Goal: Information Seeking & Learning: Learn about a topic

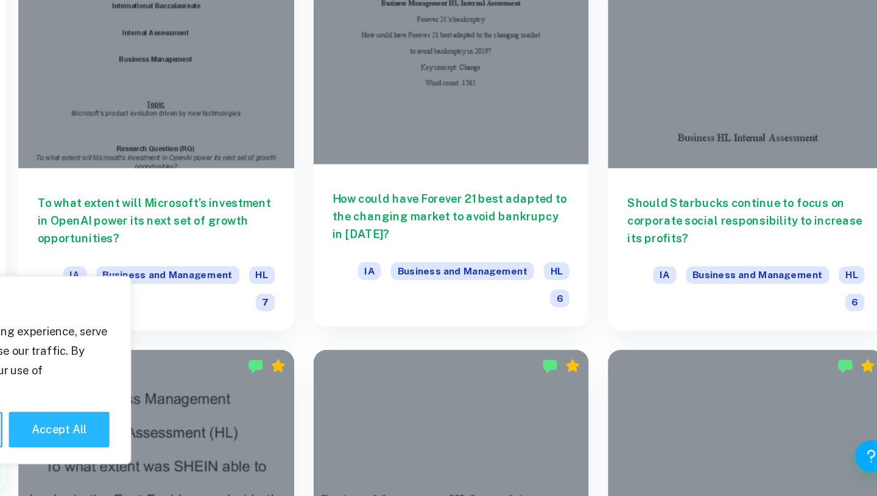
scroll to position [2673, 0]
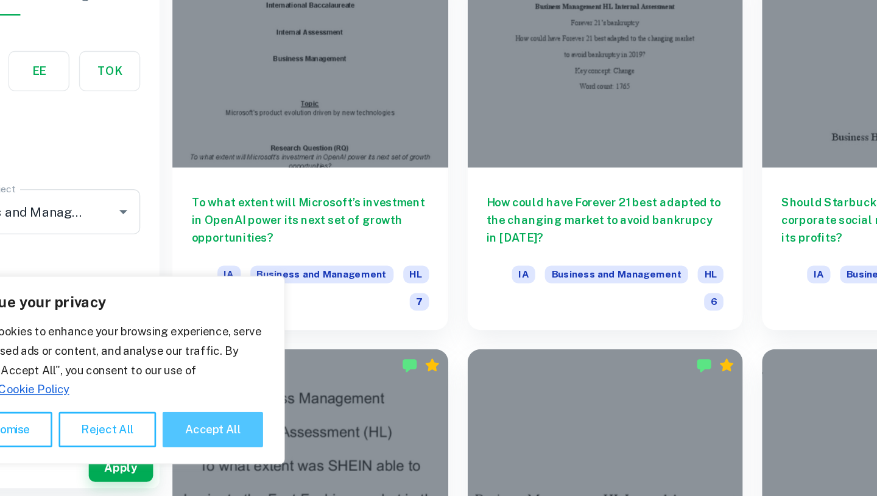
click at [222, 440] on button "Accept All" at bounding box center [238, 445] width 76 height 27
checkbox input "true"
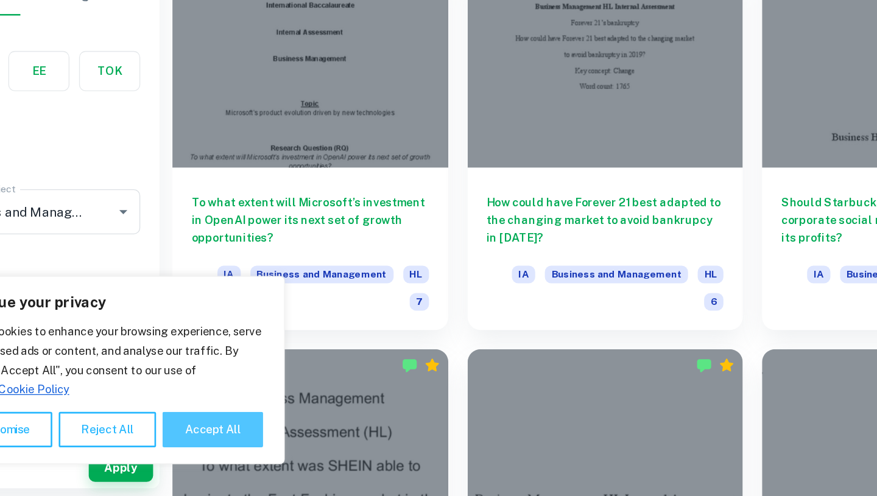
checkbox input "true"
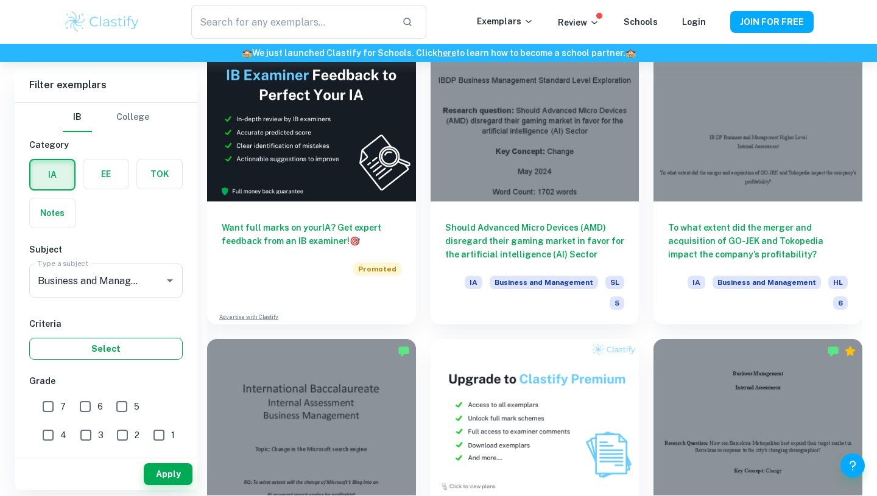
scroll to position [6887, 0]
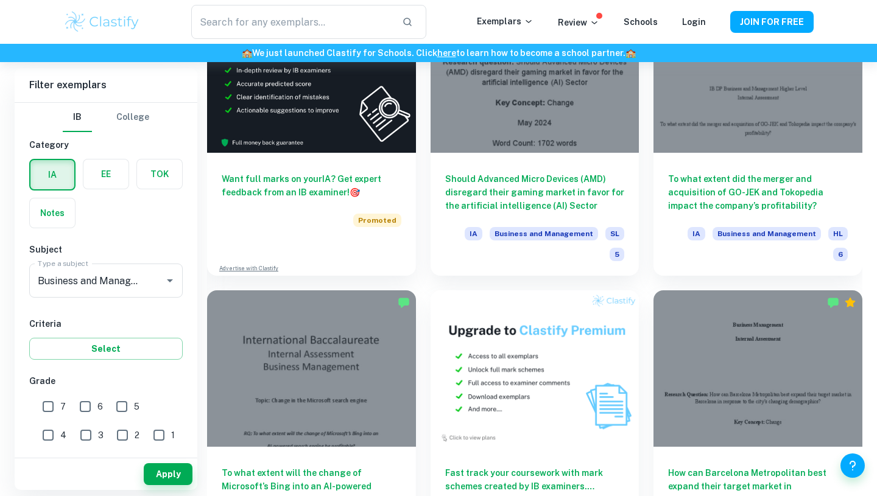
click at [54, 406] on input "7" at bounding box center [48, 407] width 24 height 24
checkbox input "true"
click at [169, 467] on button "Apply" at bounding box center [168, 475] width 49 height 22
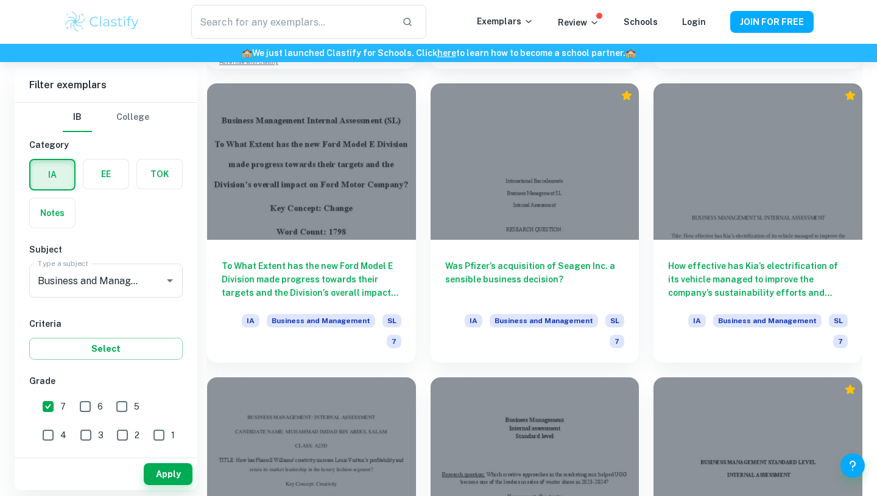
scroll to position [15338, 0]
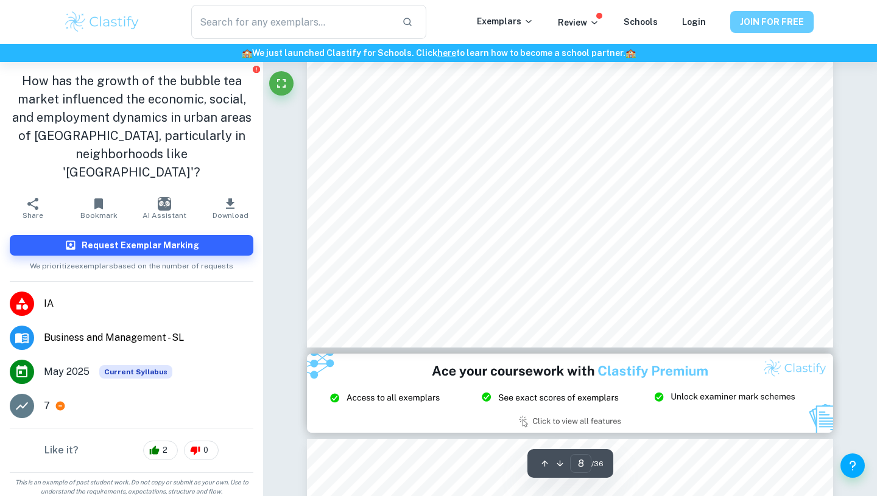
scroll to position [5411, 0]
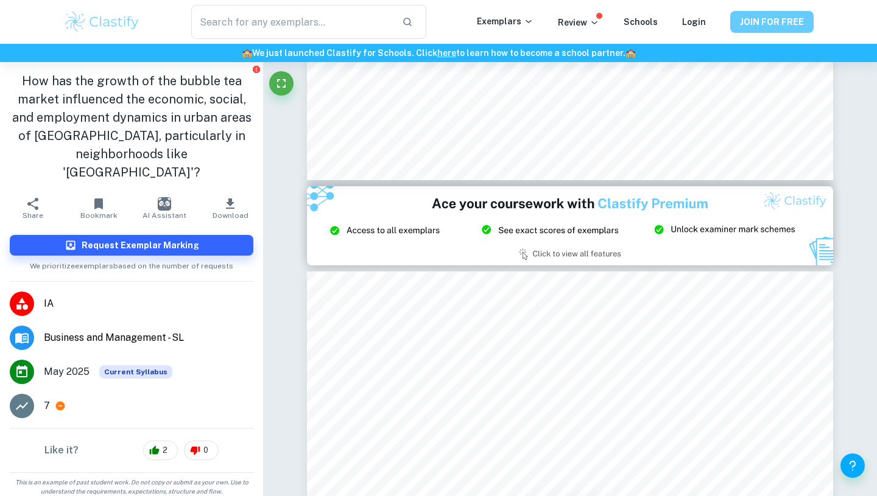
type input "9"
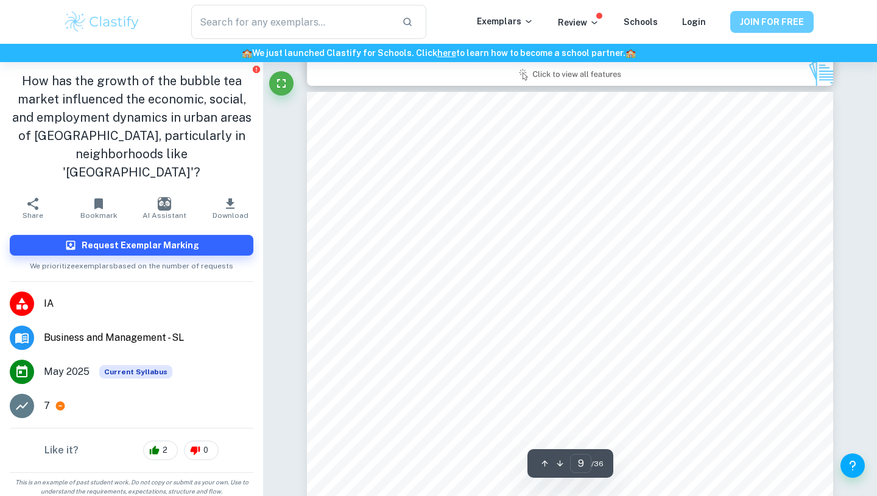
scroll to position [5759, 0]
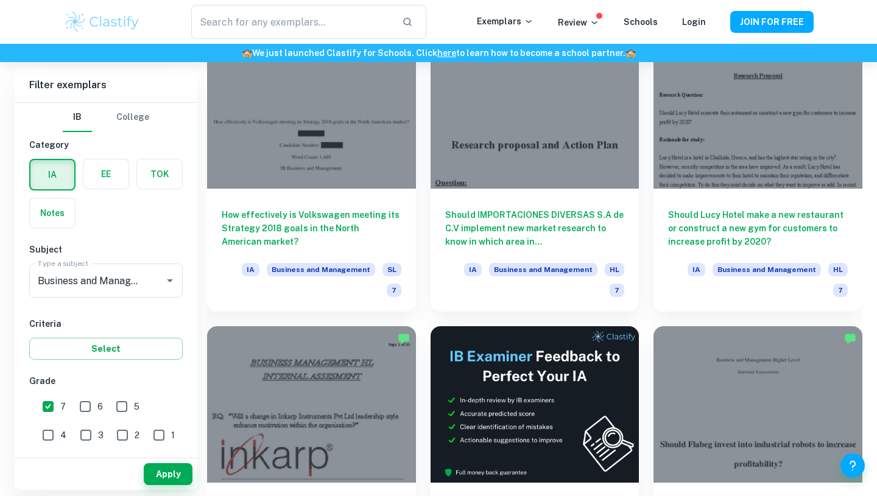
scroll to position [8153, 0]
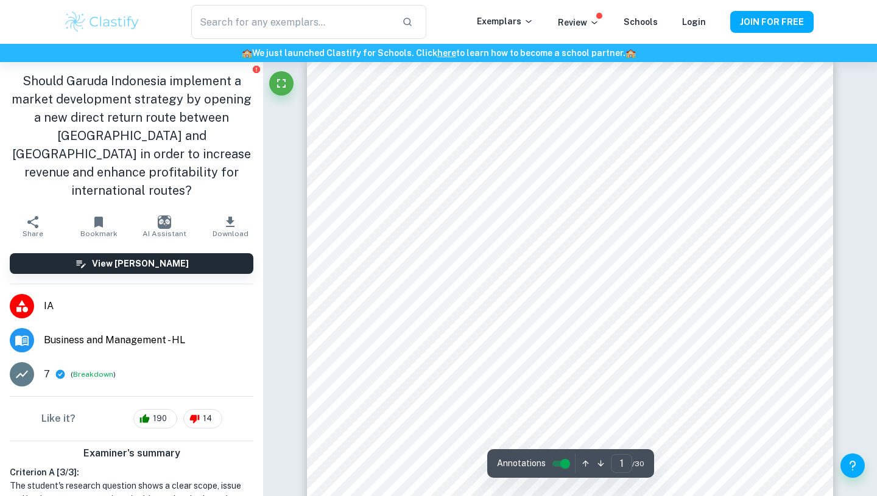
scroll to position [18, 0]
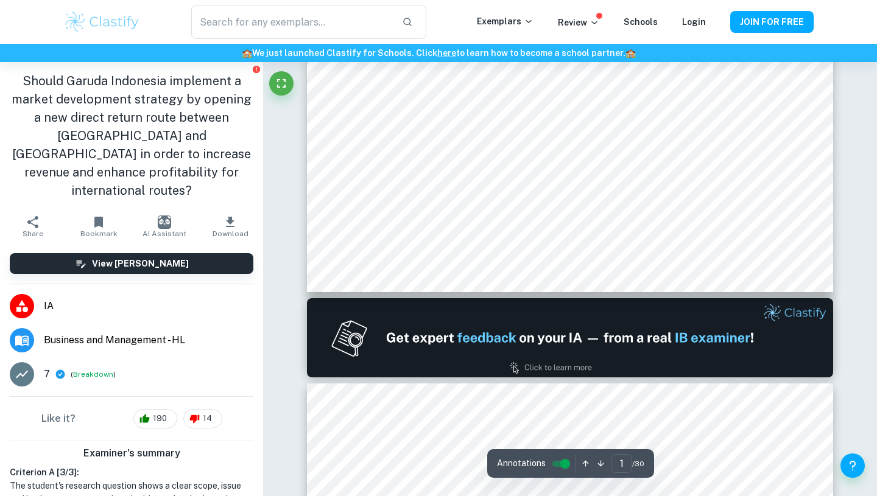
type input "2"
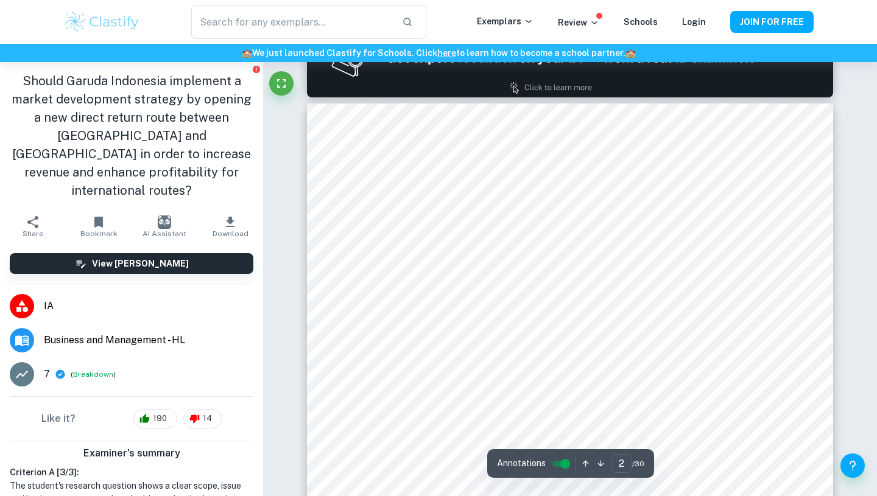
scroll to position [890, 0]
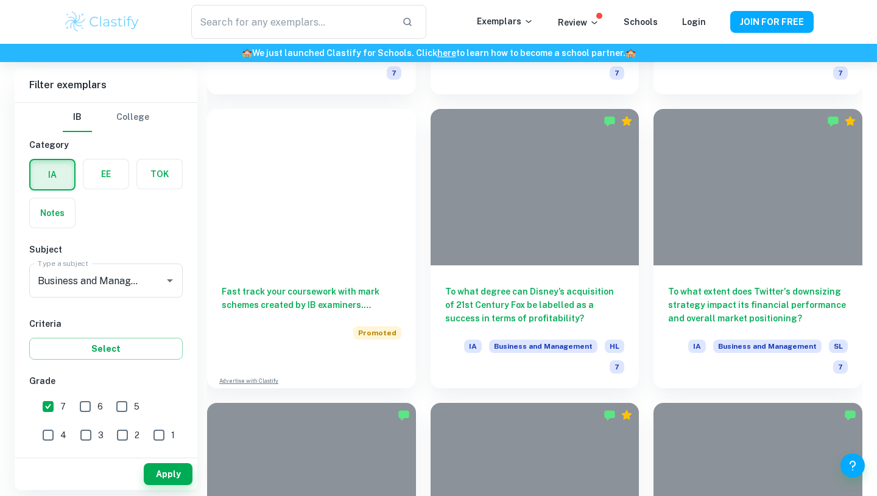
scroll to position [4442, 0]
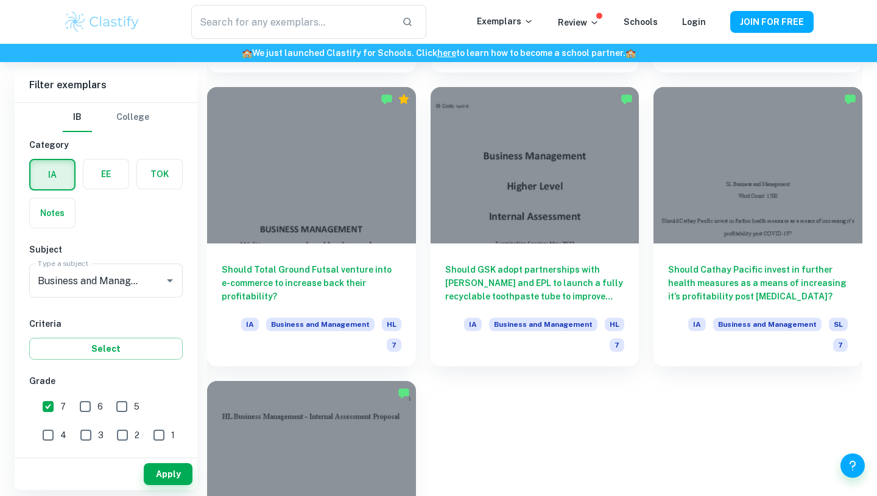
click at [362, 381] on div at bounding box center [311, 459] width 209 height 157
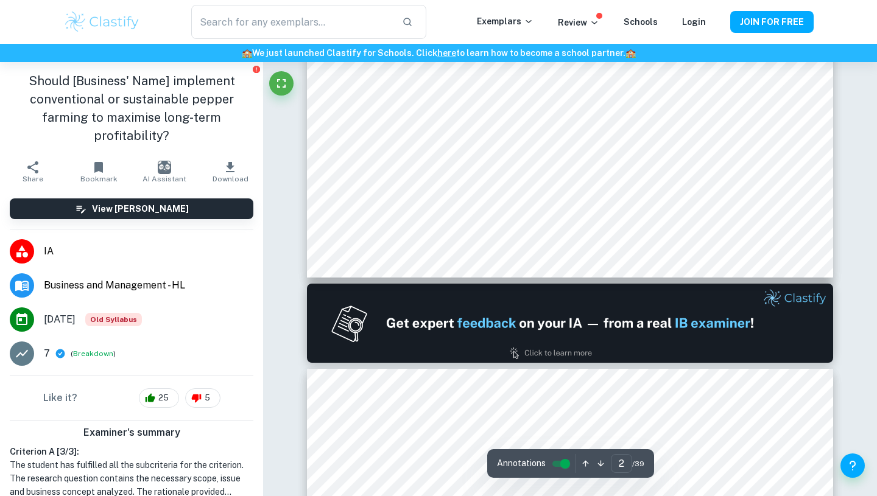
scroll to position [761, 0]
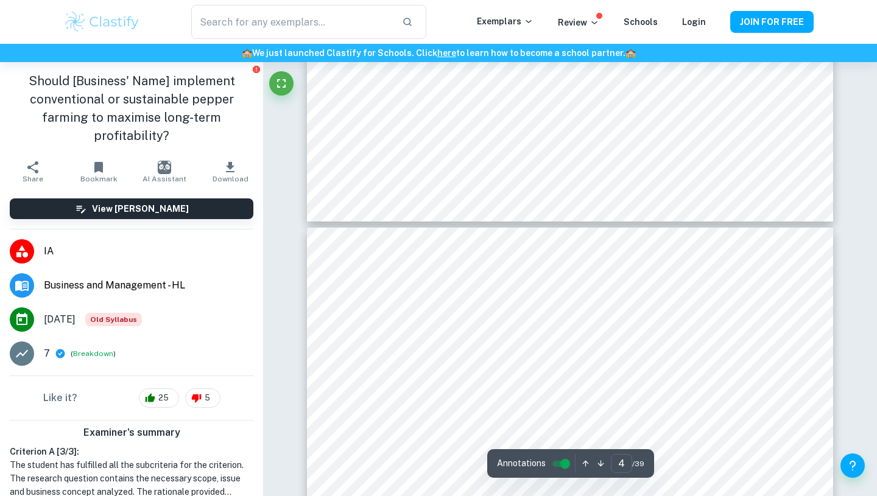
type input "5"
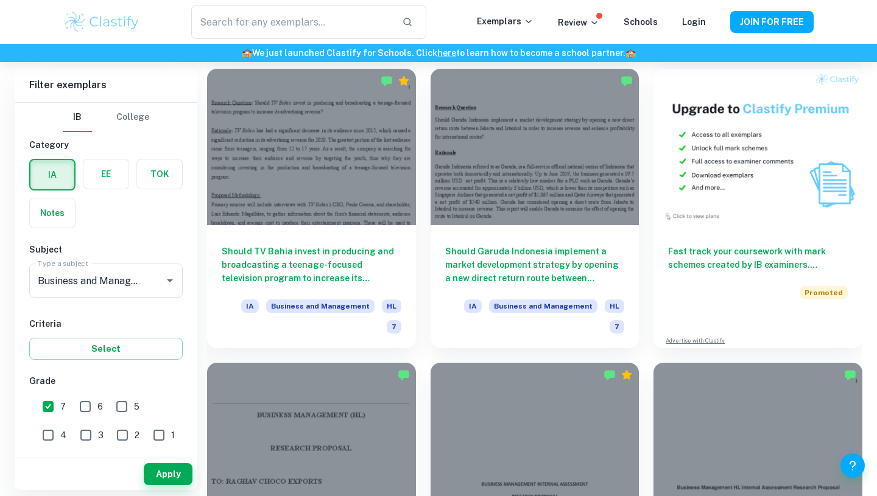
scroll to position [8597, 0]
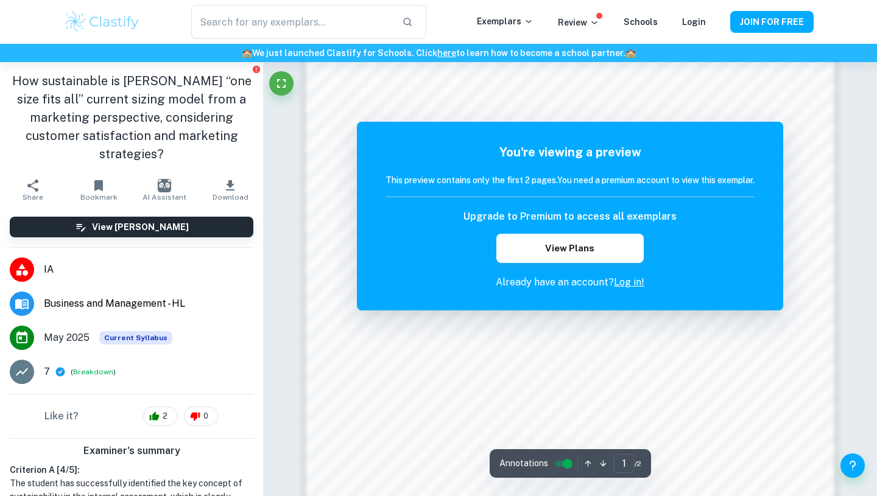
scroll to position [527, 0]
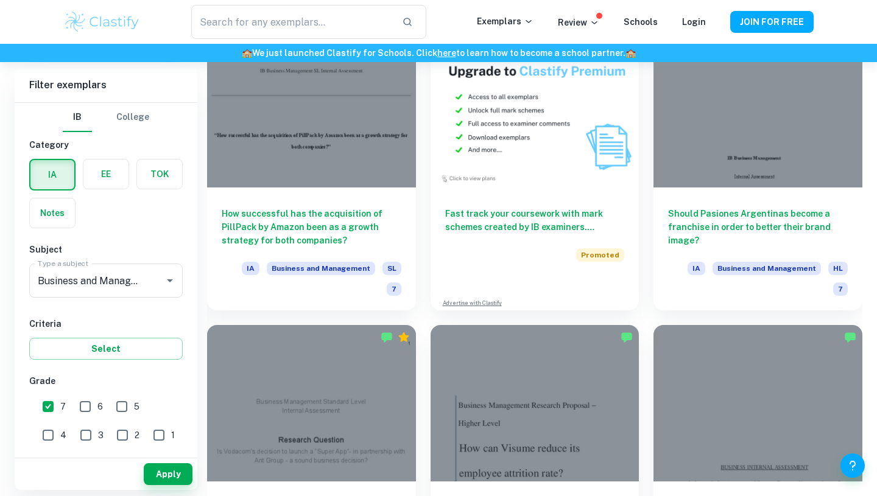
scroll to position [7381, 0]
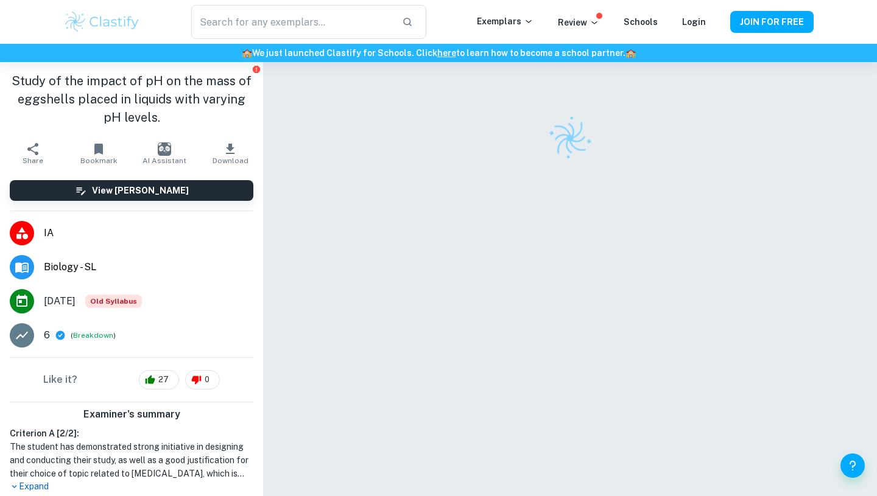
checkbox input "true"
